Goal: Task Accomplishment & Management: Complete application form

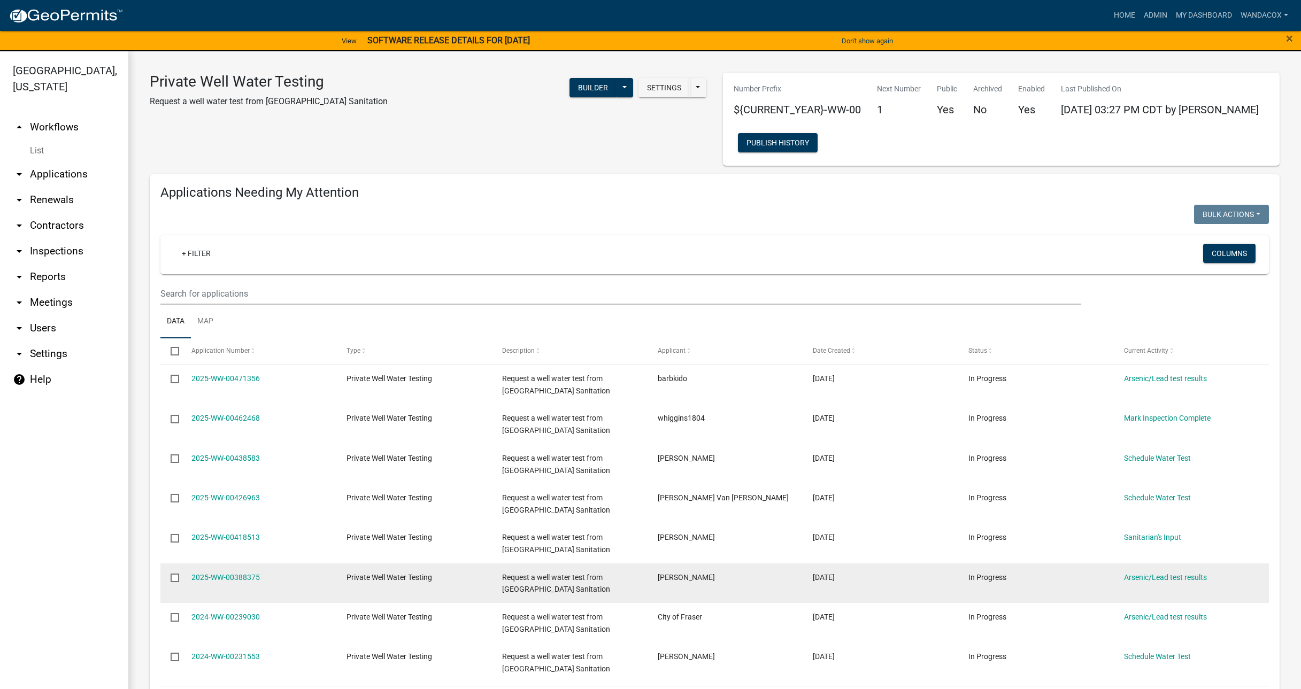
scroll to position [468, 0]
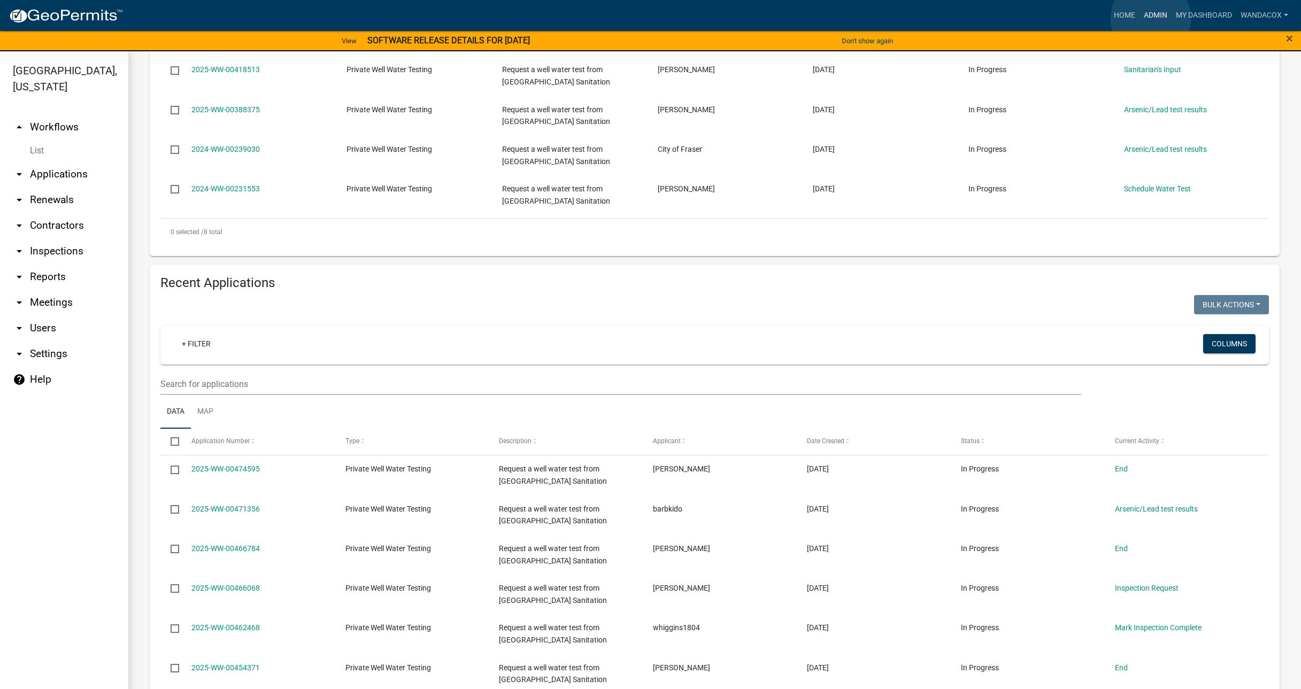
click at [1151, 19] on link "Admin" at bounding box center [1155, 15] width 32 height 20
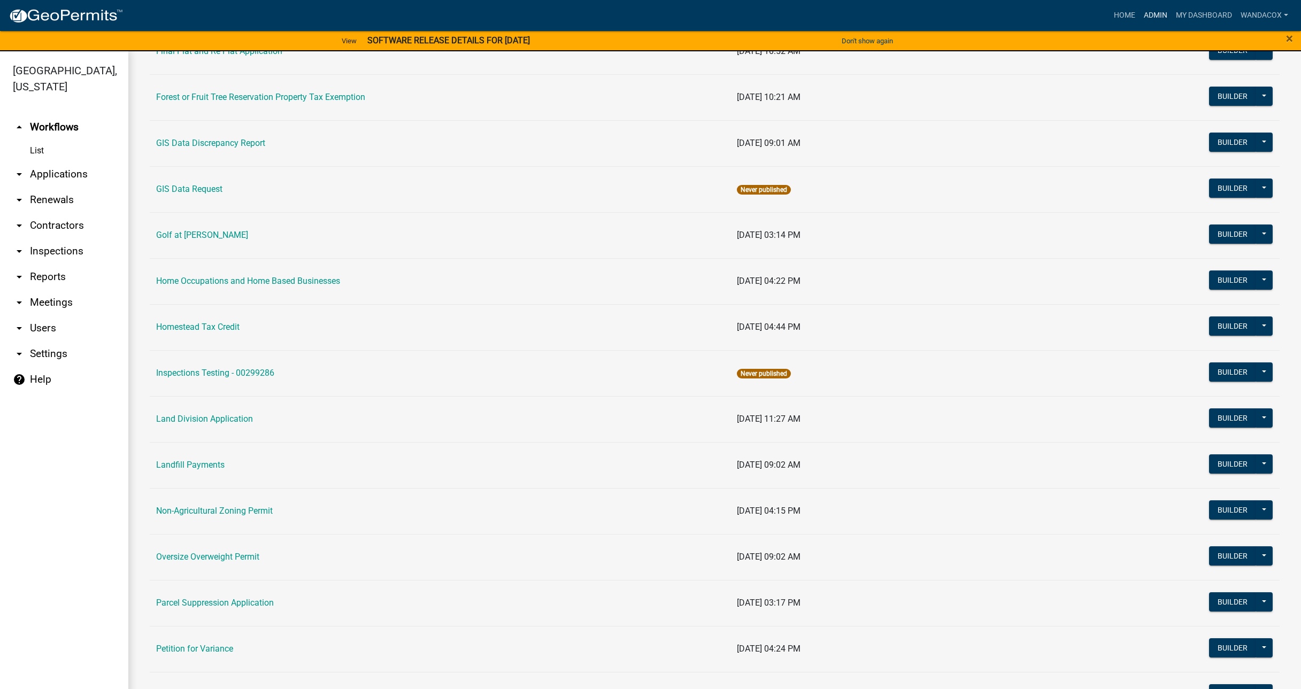
scroll to position [602, 0]
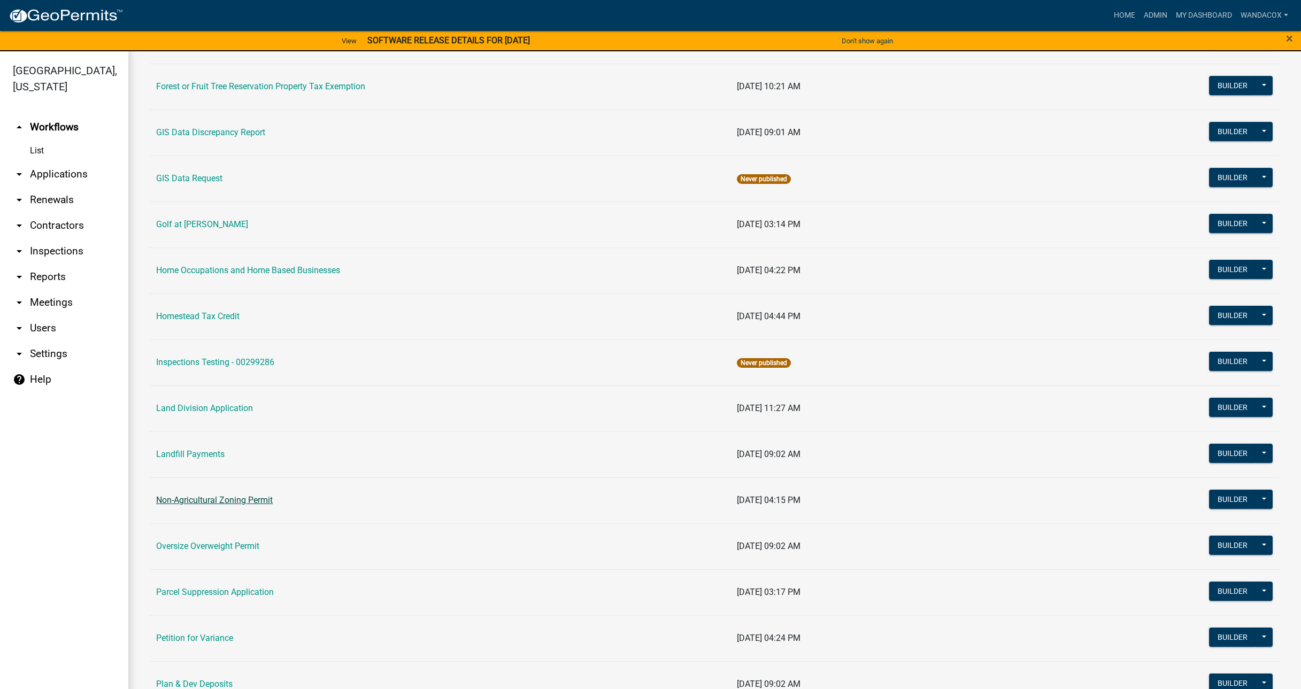
click at [176, 501] on link "Non-Agricultural Zoning Permit" at bounding box center [214, 500] width 117 height 10
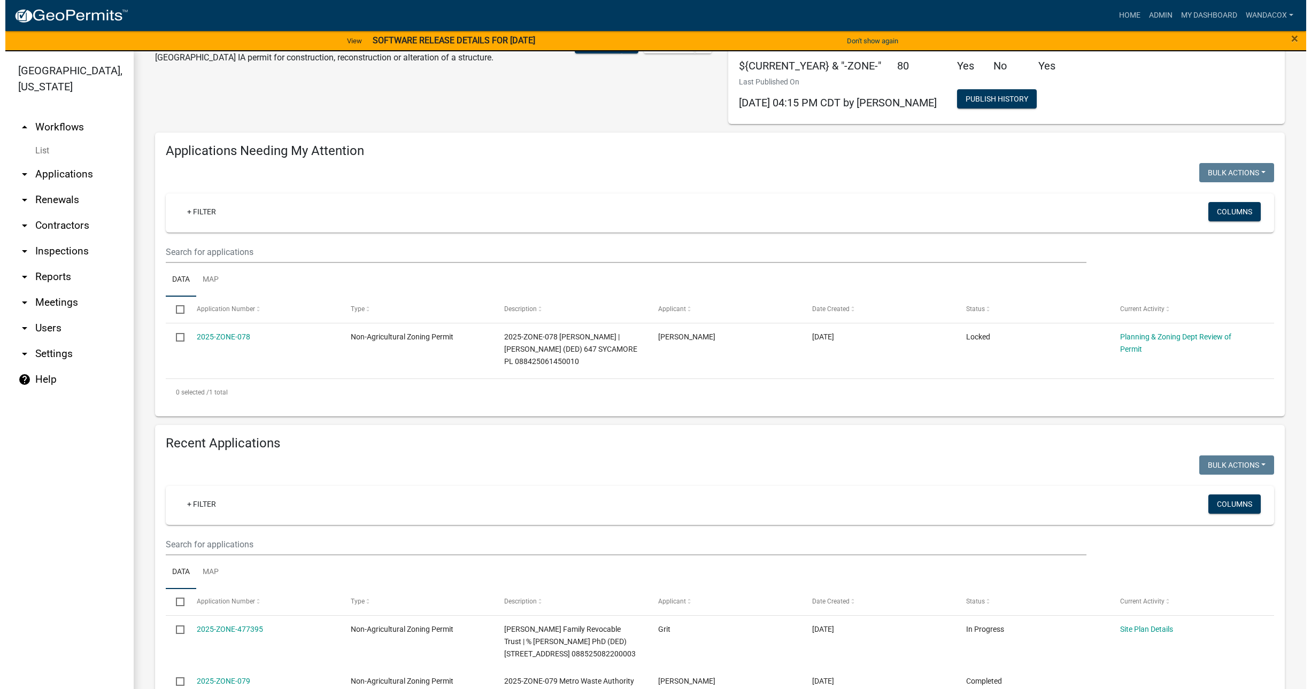
scroll to position [67, 0]
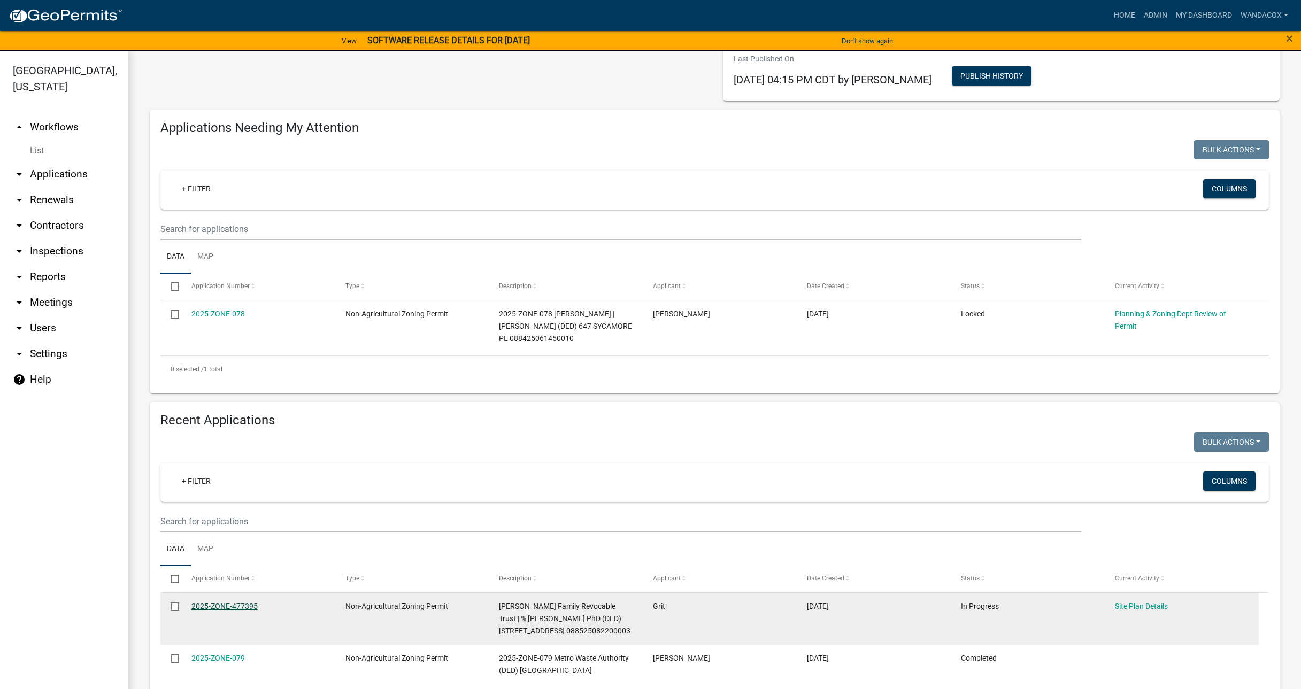
click at [230, 602] on link "2025-ZONE-477395" at bounding box center [224, 606] width 66 height 9
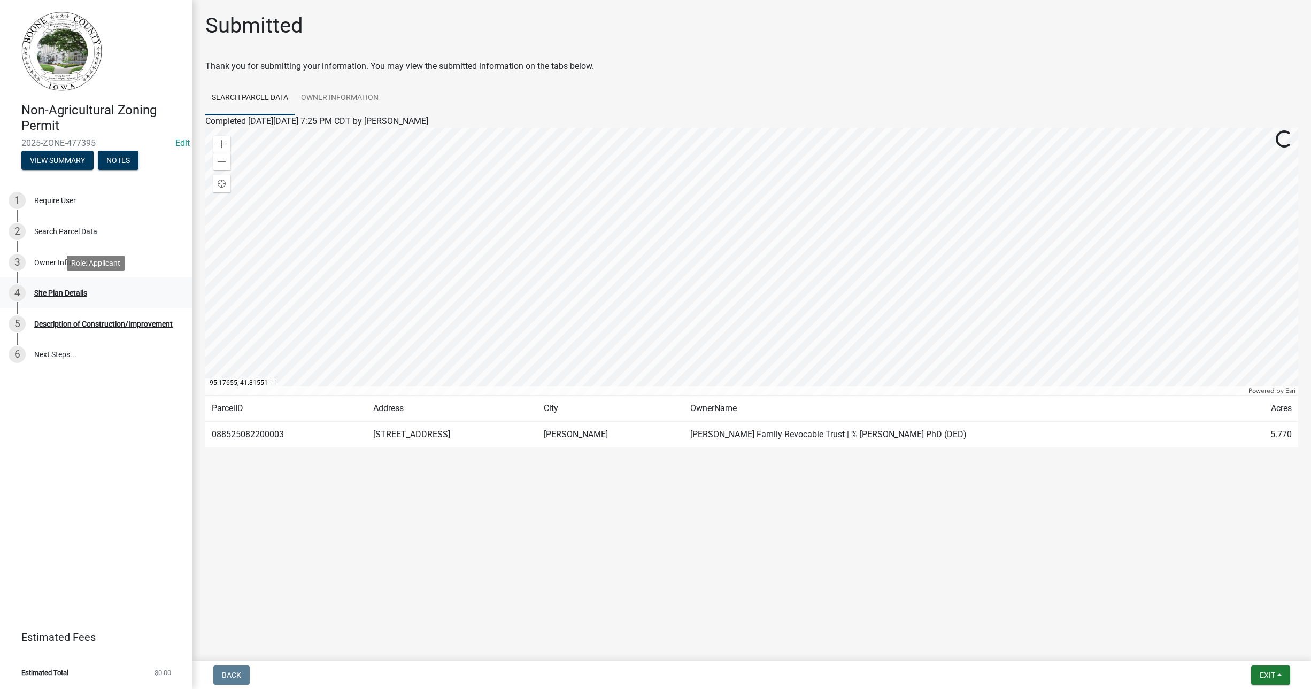
click at [55, 291] on div "Site Plan Details" at bounding box center [60, 292] width 53 height 7
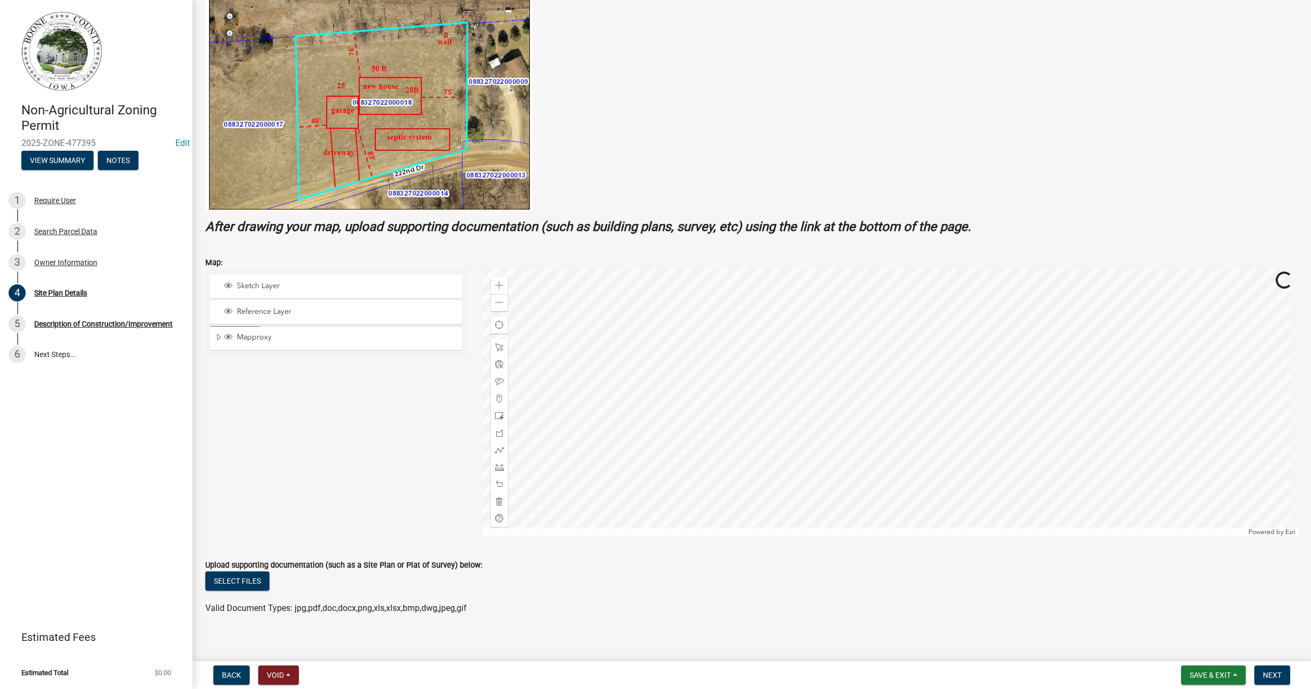
scroll to position [221, 0]
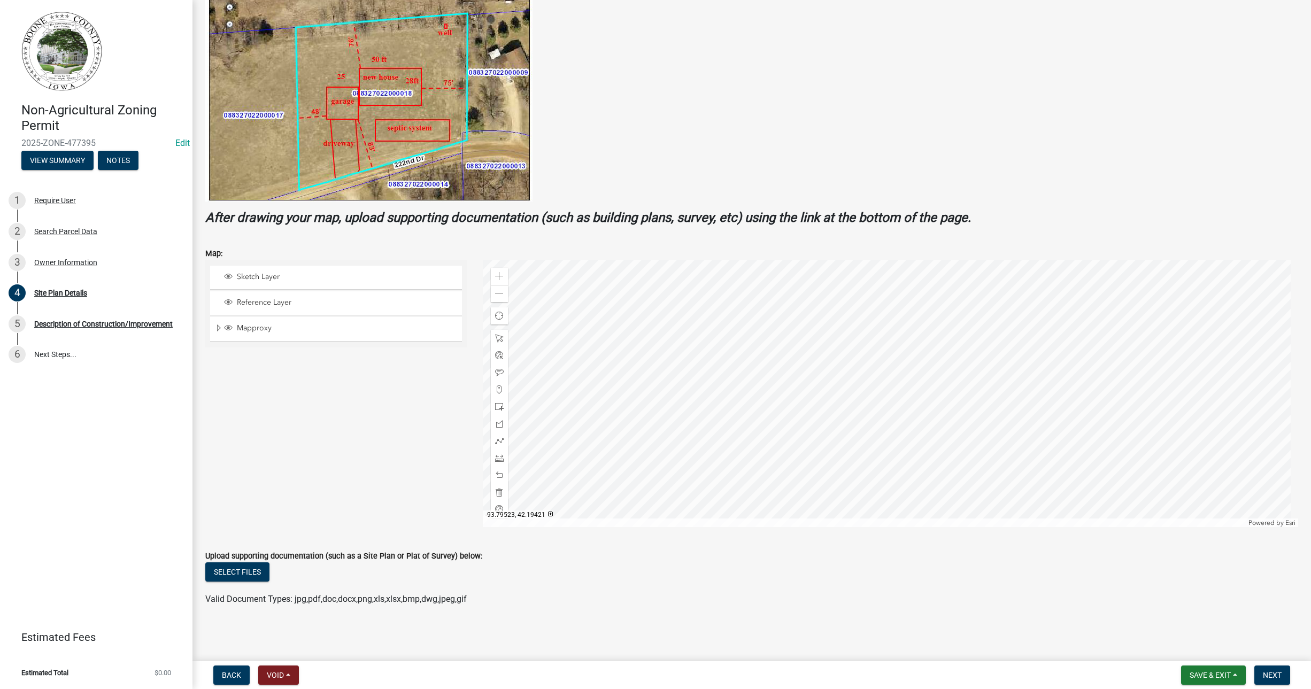
click at [600, 433] on div at bounding box center [891, 393] width 816 height 267
click at [495, 296] on span at bounding box center [499, 293] width 9 height 9
click at [495, 295] on span at bounding box center [499, 293] width 9 height 9
click at [497, 460] on span at bounding box center [499, 458] width 9 height 9
click at [284, 429] on div "Sketch Layer Reference Layer Mapproxy IncorporatedCities Corporate Limits Parce…" at bounding box center [336, 393] width 278 height 267
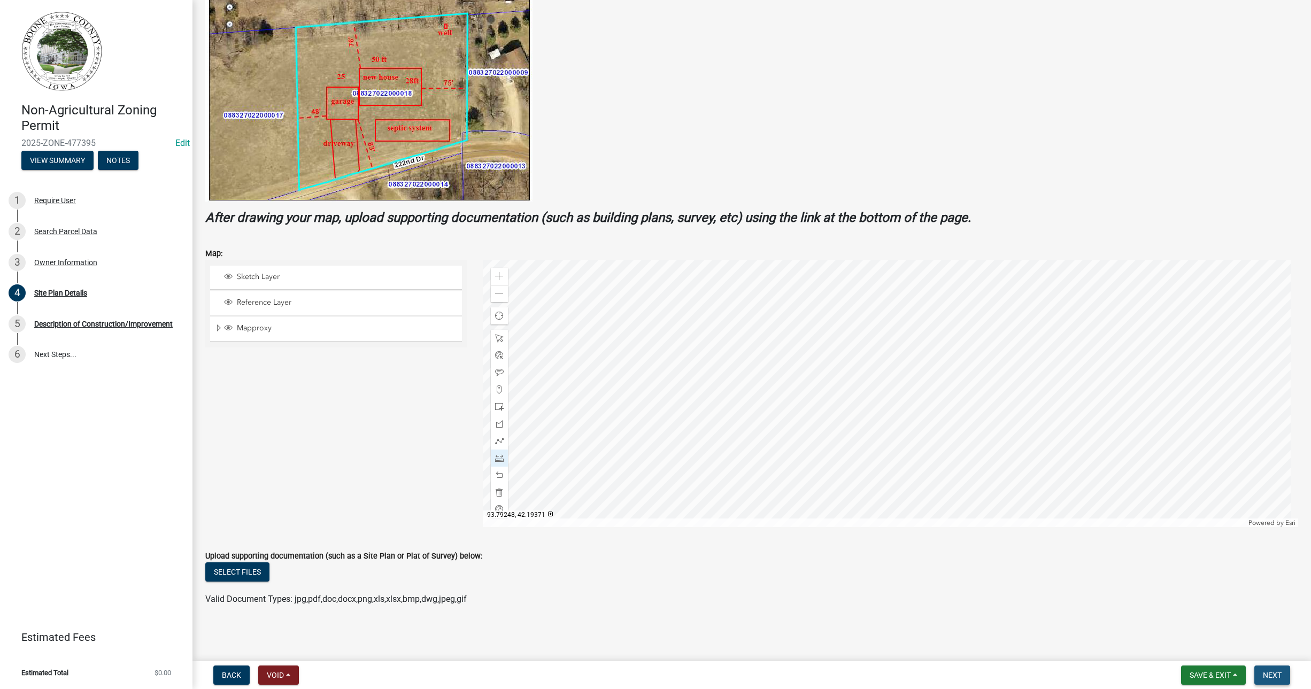
click at [1267, 676] on span "Next" at bounding box center [1272, 675] width 19 height 9
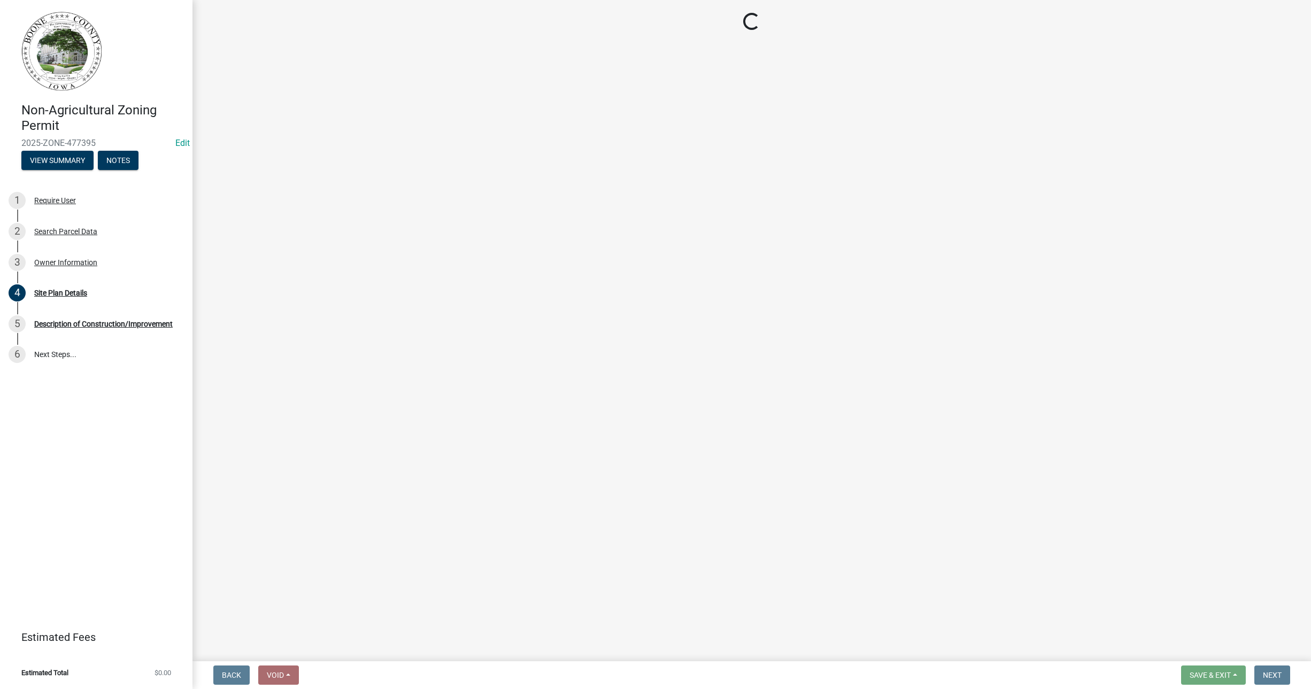
scroll to position [0, 0]
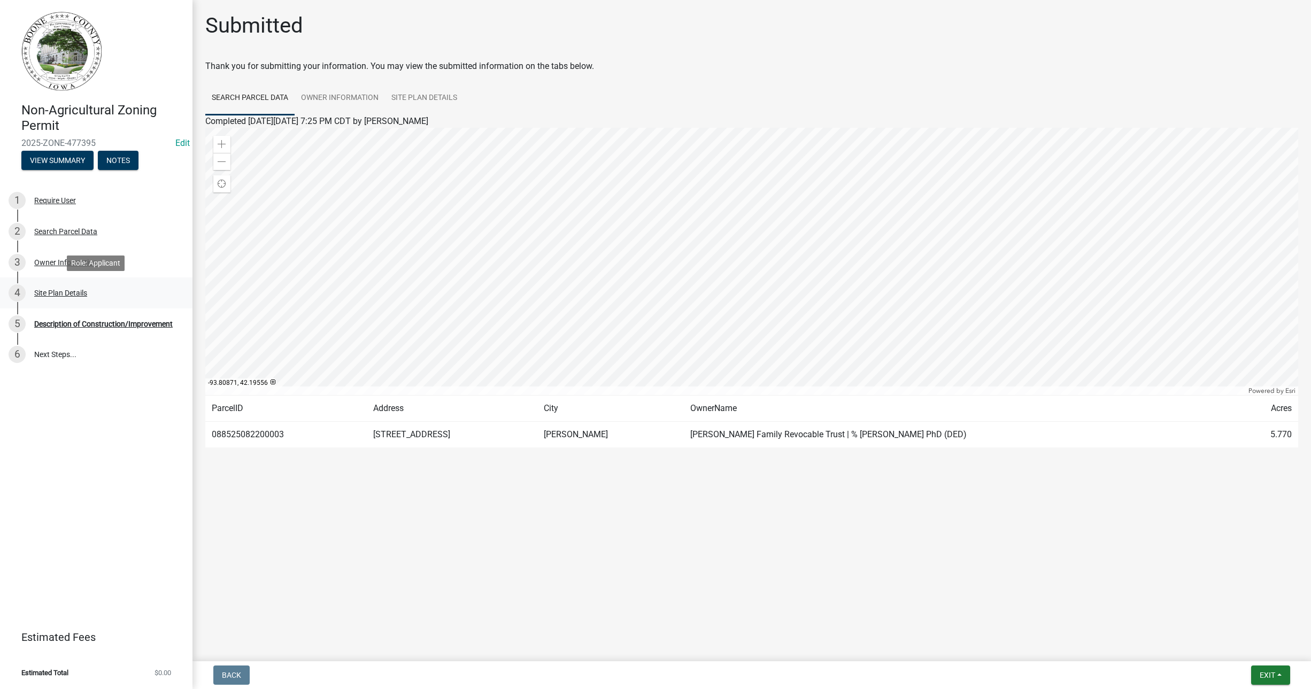
click at [47, 292] on div "Site Plan Details" at bounding box center [60, 292] width 53 height 7
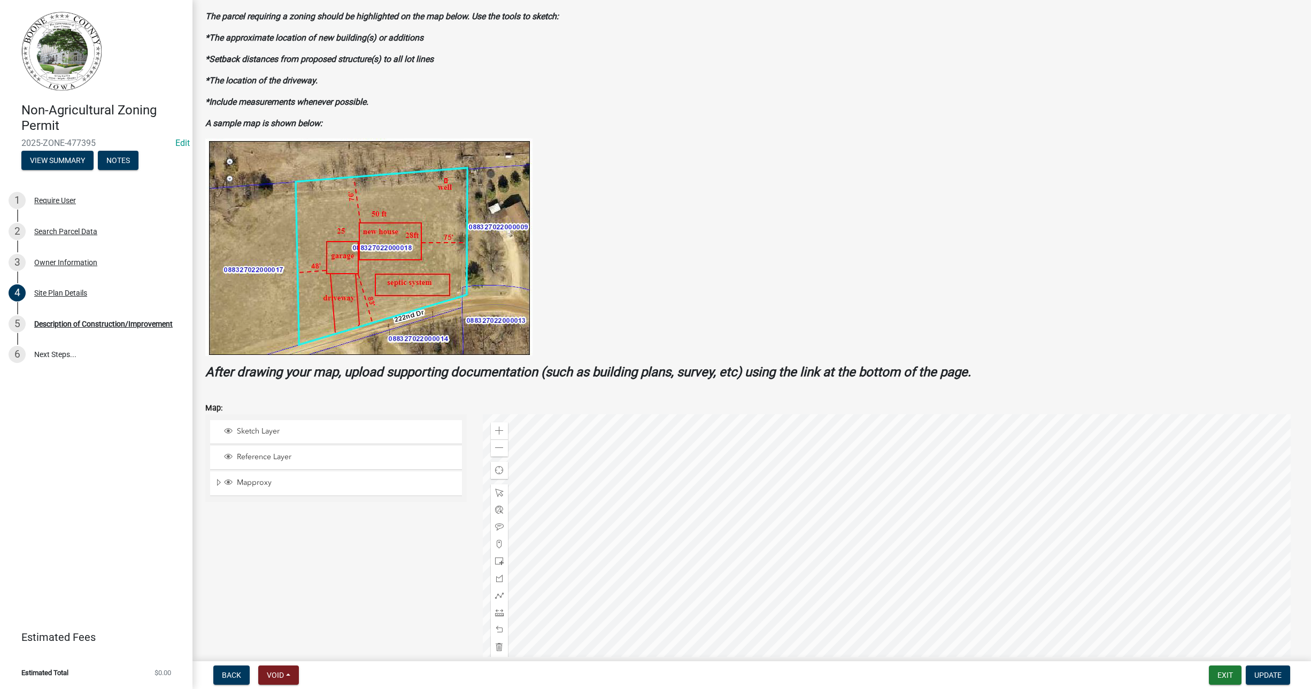
scroll to position [134, 0]
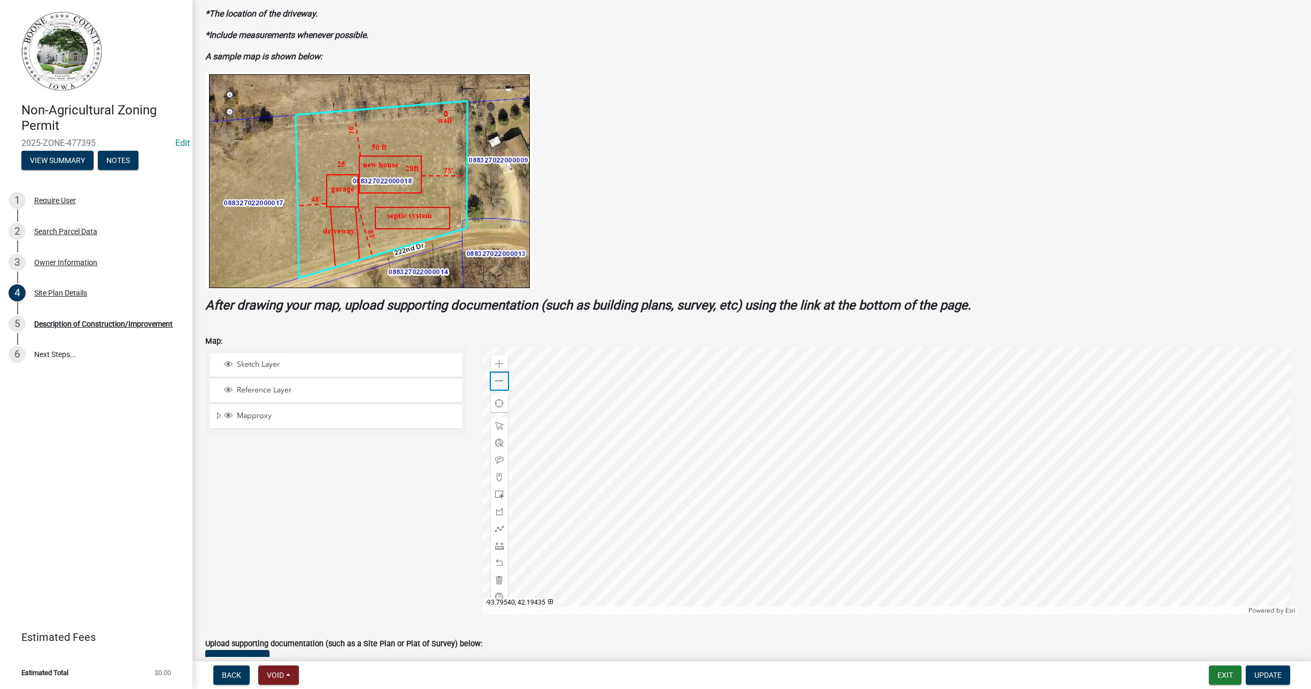
click at [502, 384] on div "Zoom out" at bounding box center [499, 381] width 17 height 17
